Goal: Information Seeking & Learning: Learn about a topic

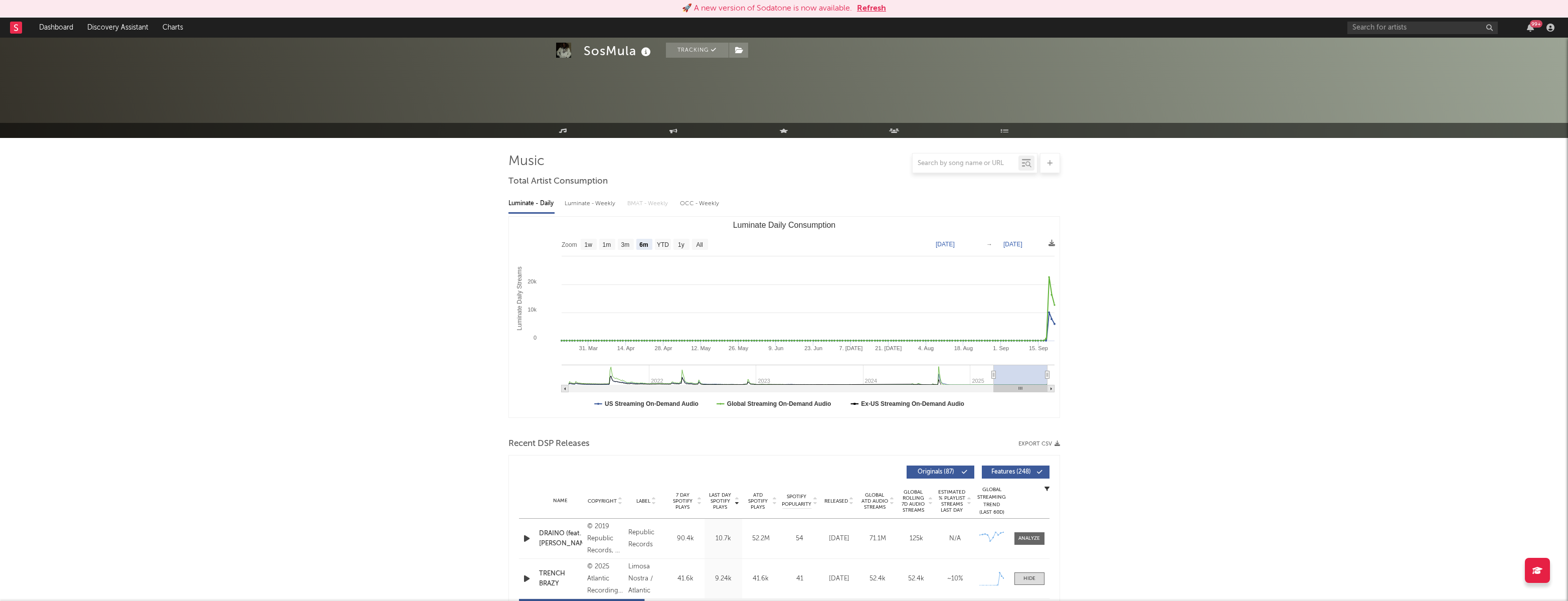
select select "6m"
select select "1w"
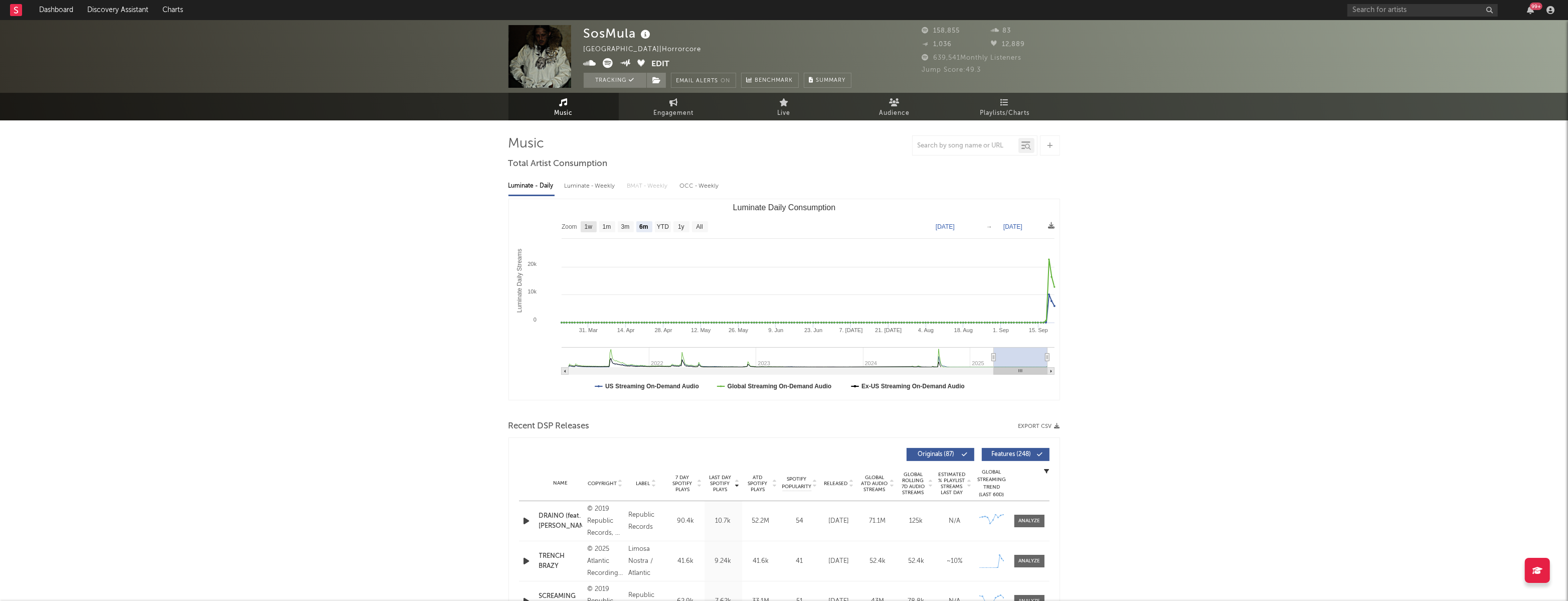
click at [581, 230] on rect "Luminate Daily Consumption" at bounding box center [589, 227] width 16 height 11
select select "1w"
type input "2025-09-15"
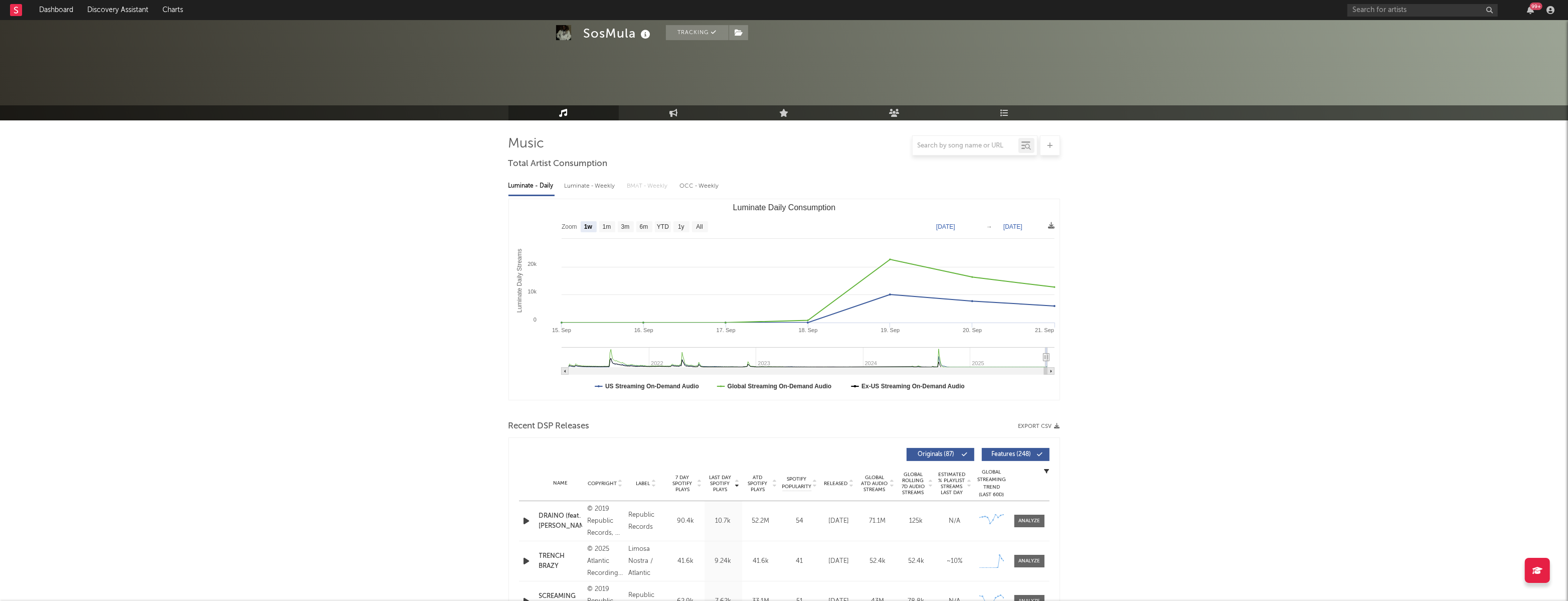
scroll to position [340, 0]
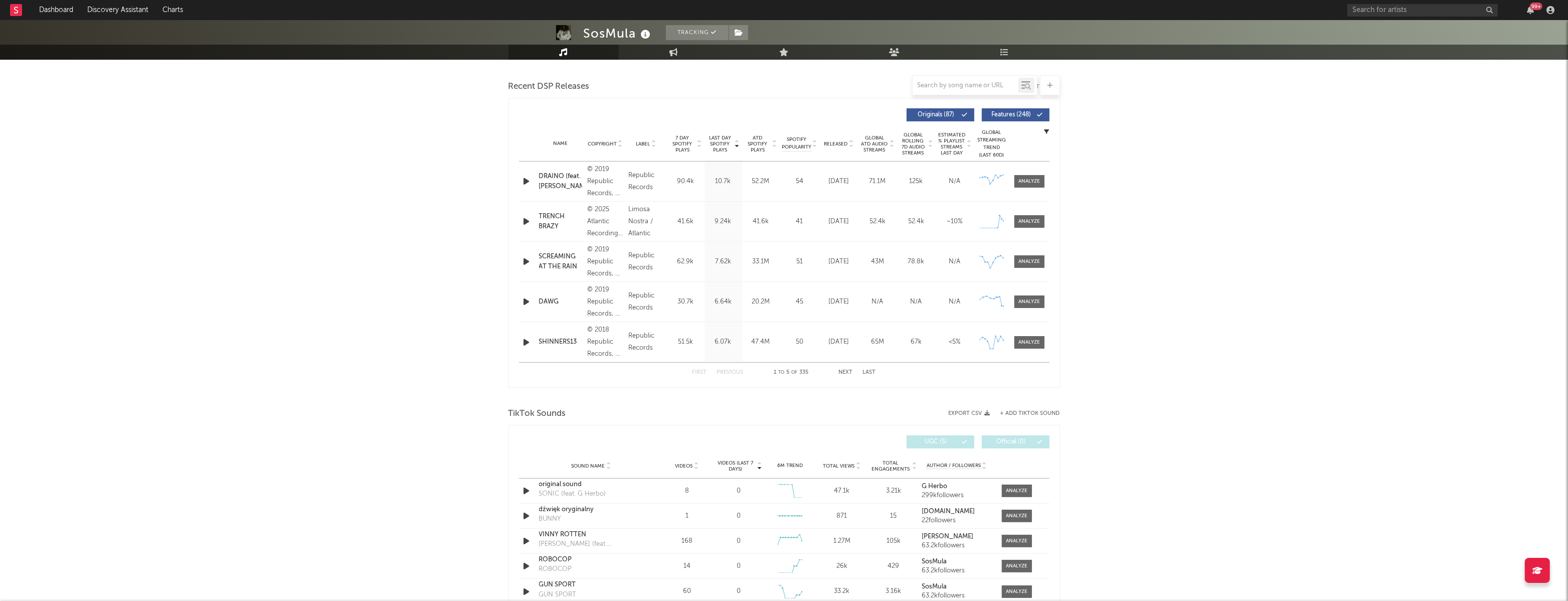
click at [558, 217] on div "TRENCH BRAZY" at bounding box center [560, 222] width 43 height 20
click at [1018, 223] on span at bounding box center [1030, 222] width 30 height 13
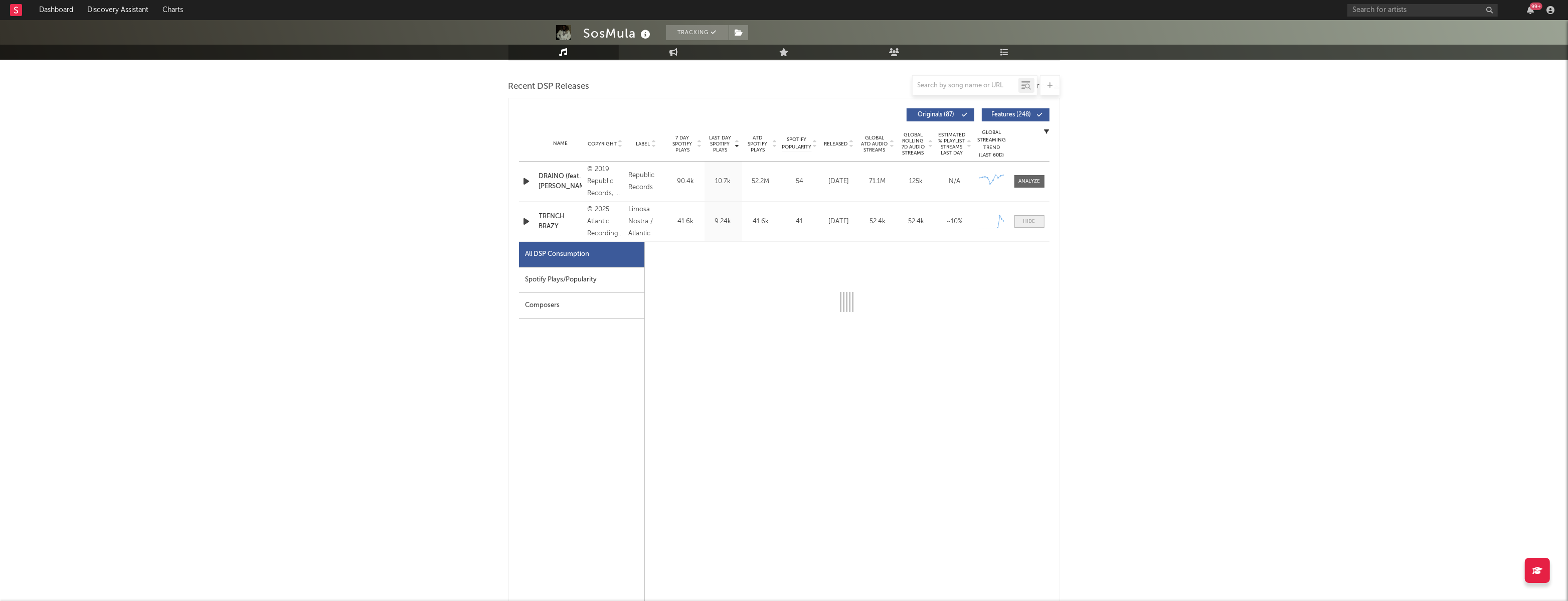
select select "1w"
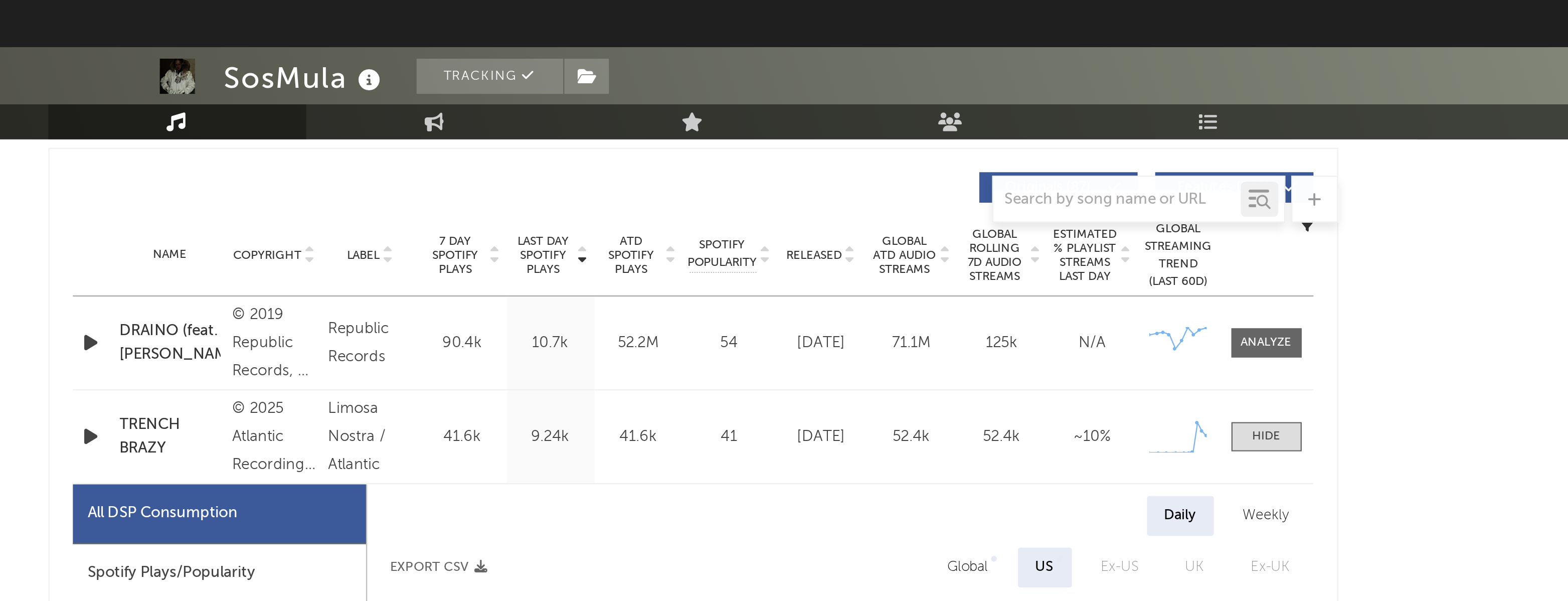
scroll to position [369, 0]
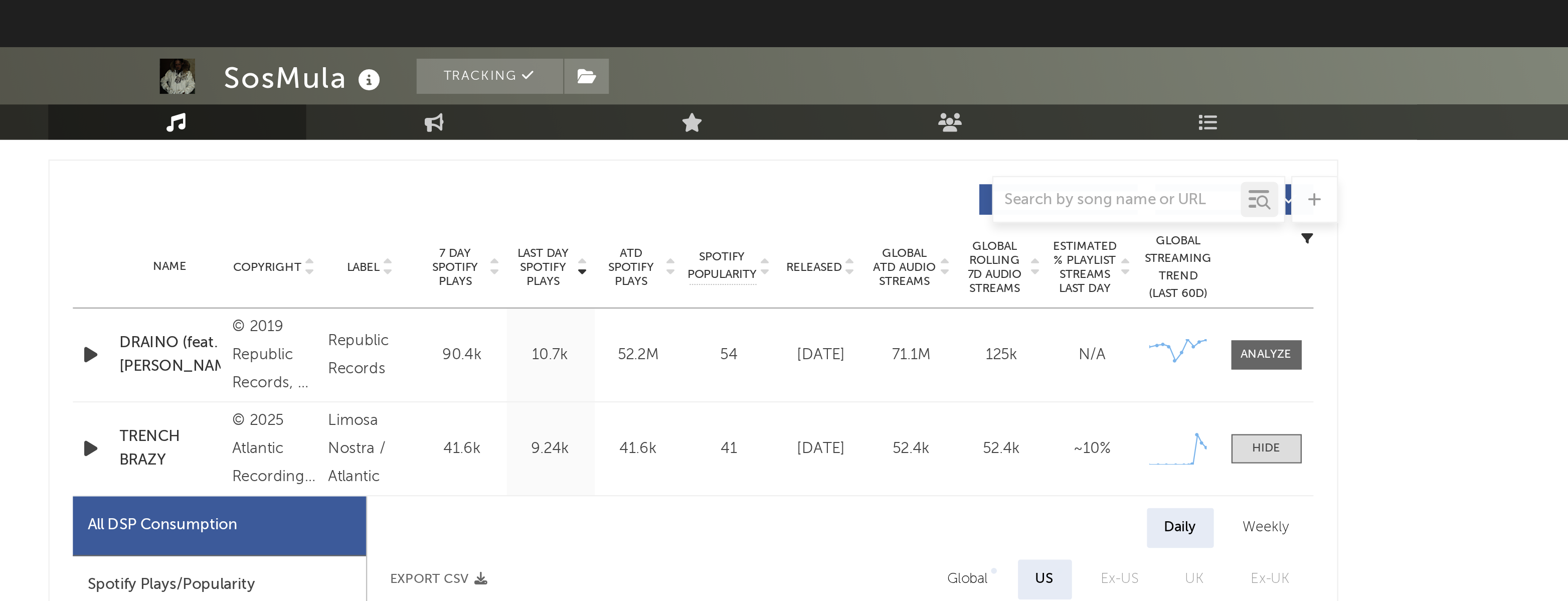
click at [764, 191] on div "41.6k" at bounding box center [761, 192] width 32 height 10
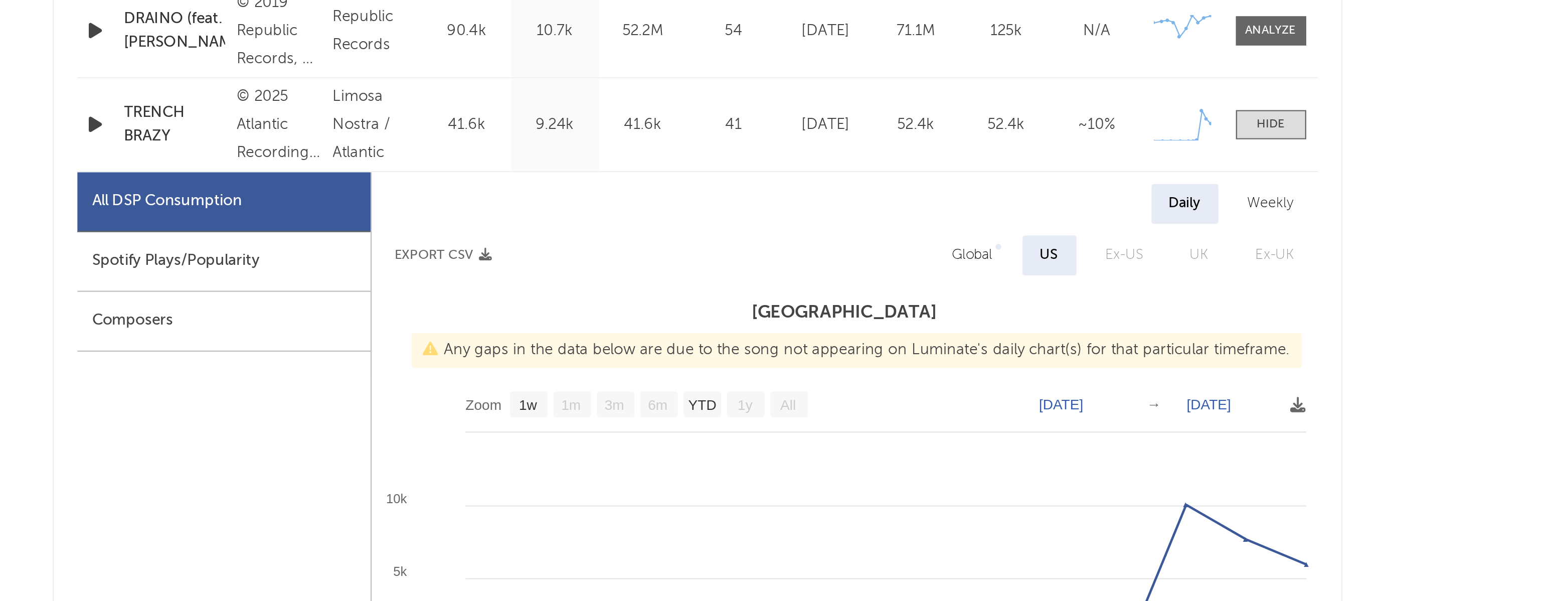
click at [959, 220] on div "Daily Weekly" at bounding box center [848, 226] width 405 height 17
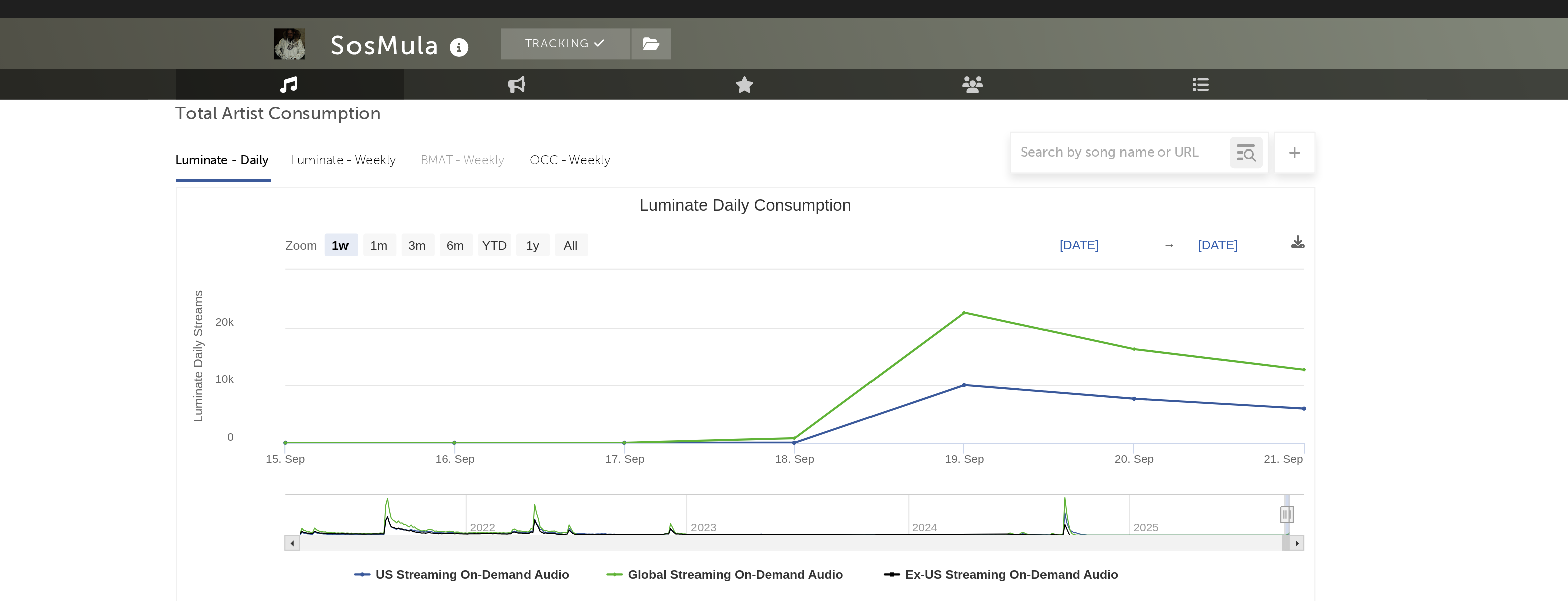
scroll to position [97, 0]
